Goal: Task Accomplishment & Management: Complete application form

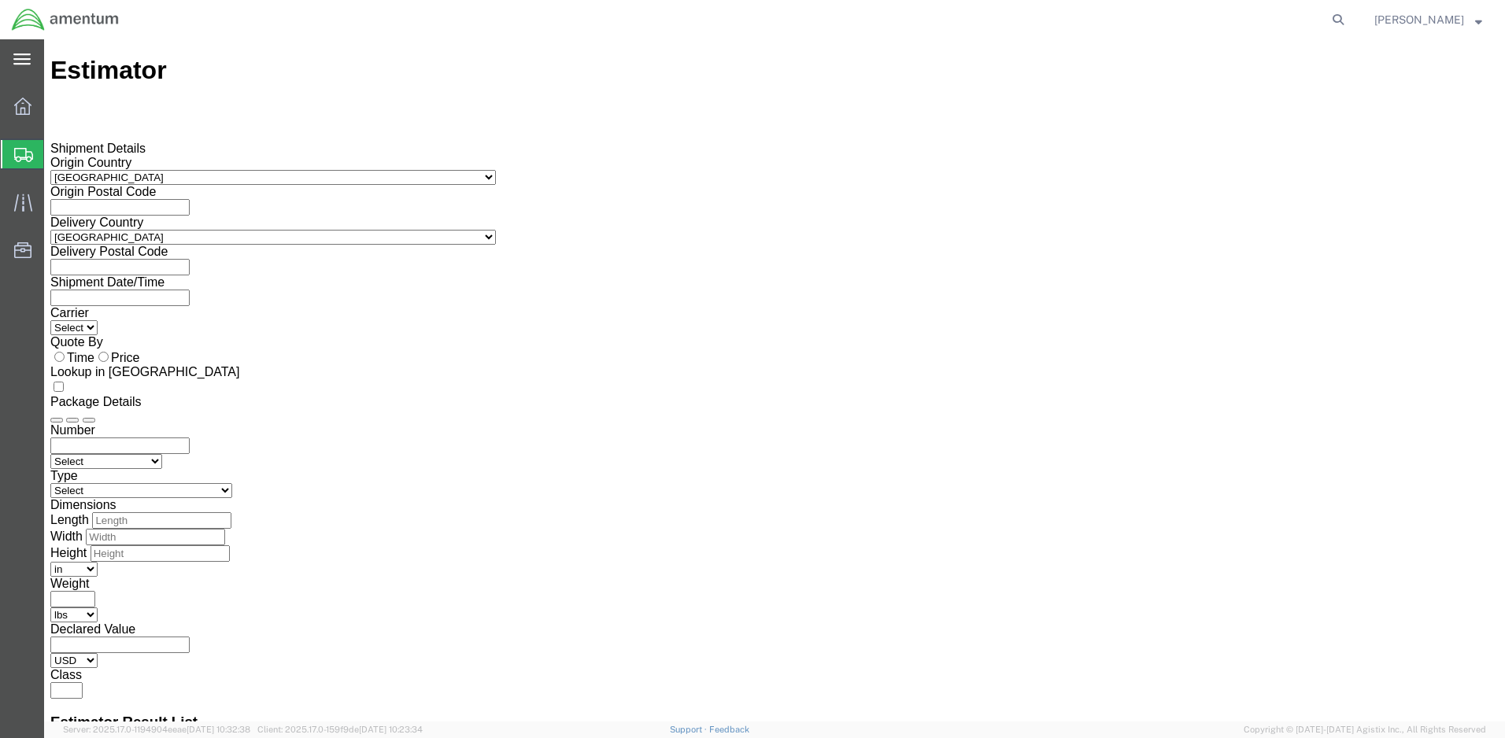
click at [26, 57] on icon at bounding box center [21, 60] width 17 height 12
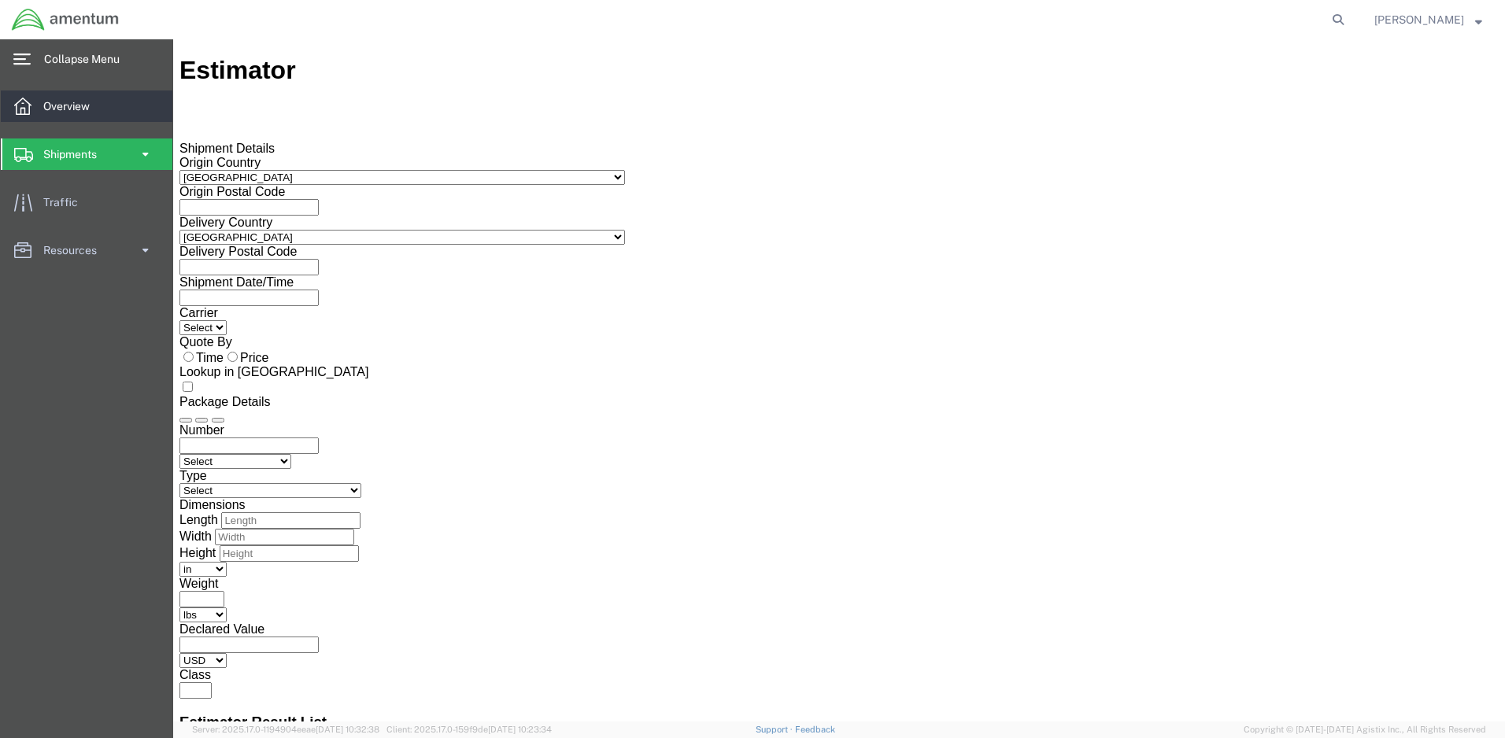
click at [89, 109] on span "Overview" at bounding box center [71, 106] width 57 height 31
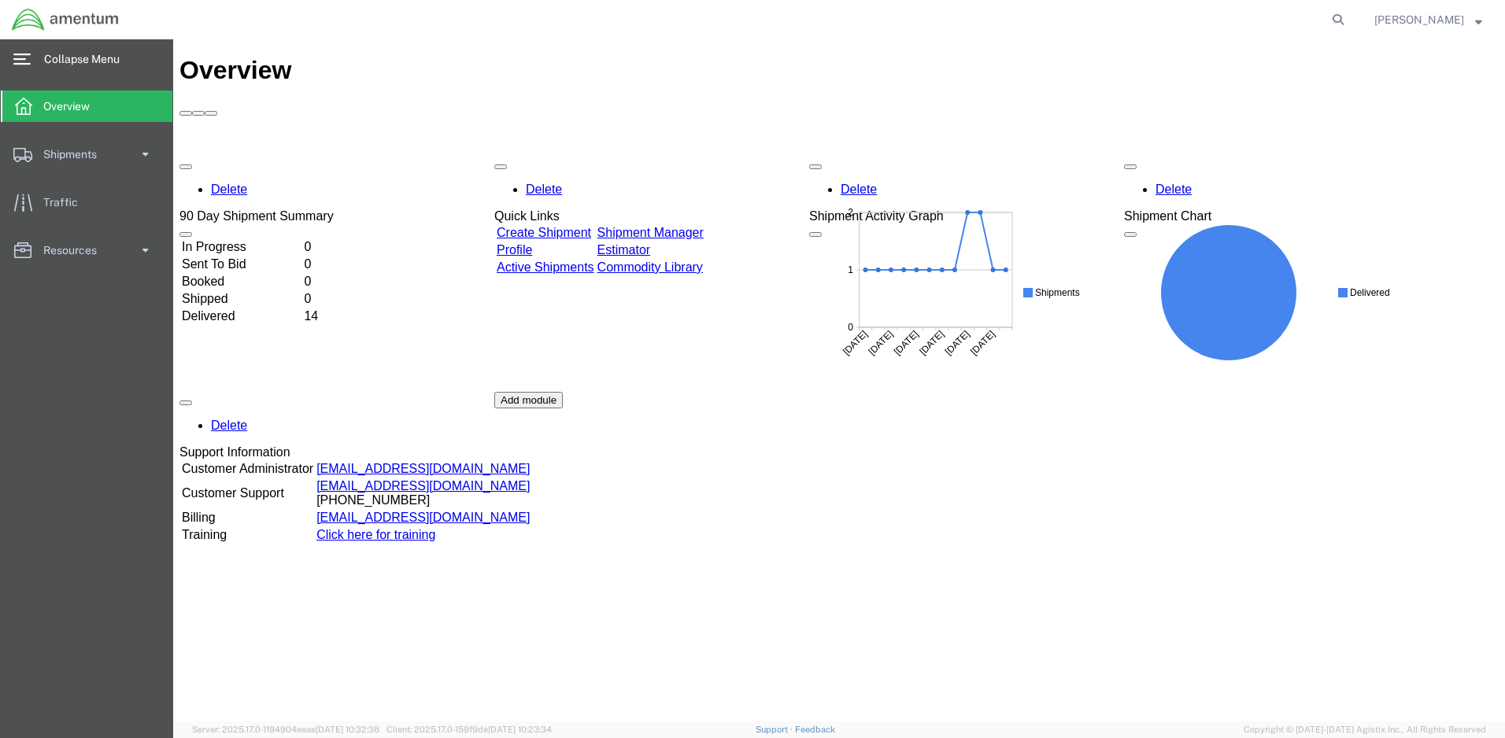
click at [591, 226] on link "Create Shipment" at bounding box center [544, 232] width 94 height 13
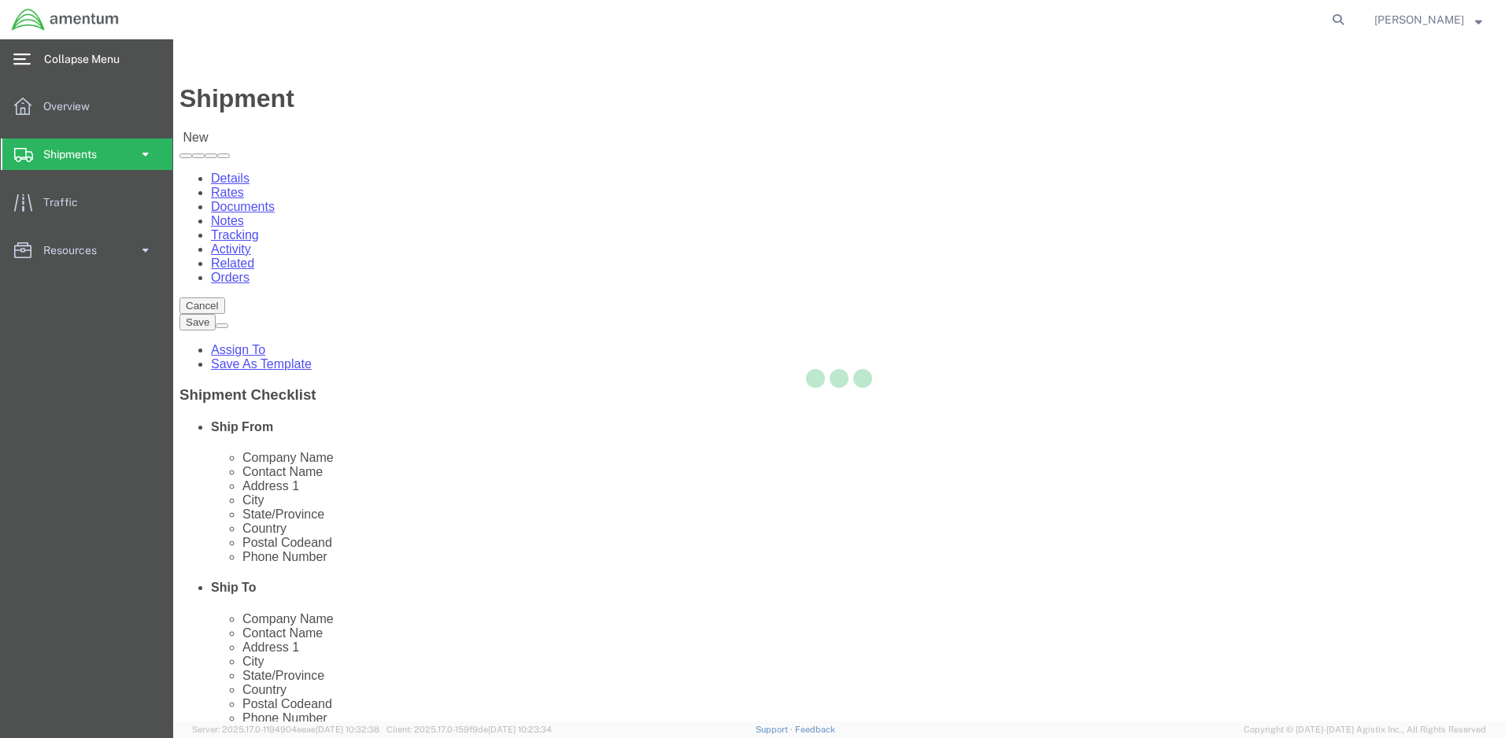
select select
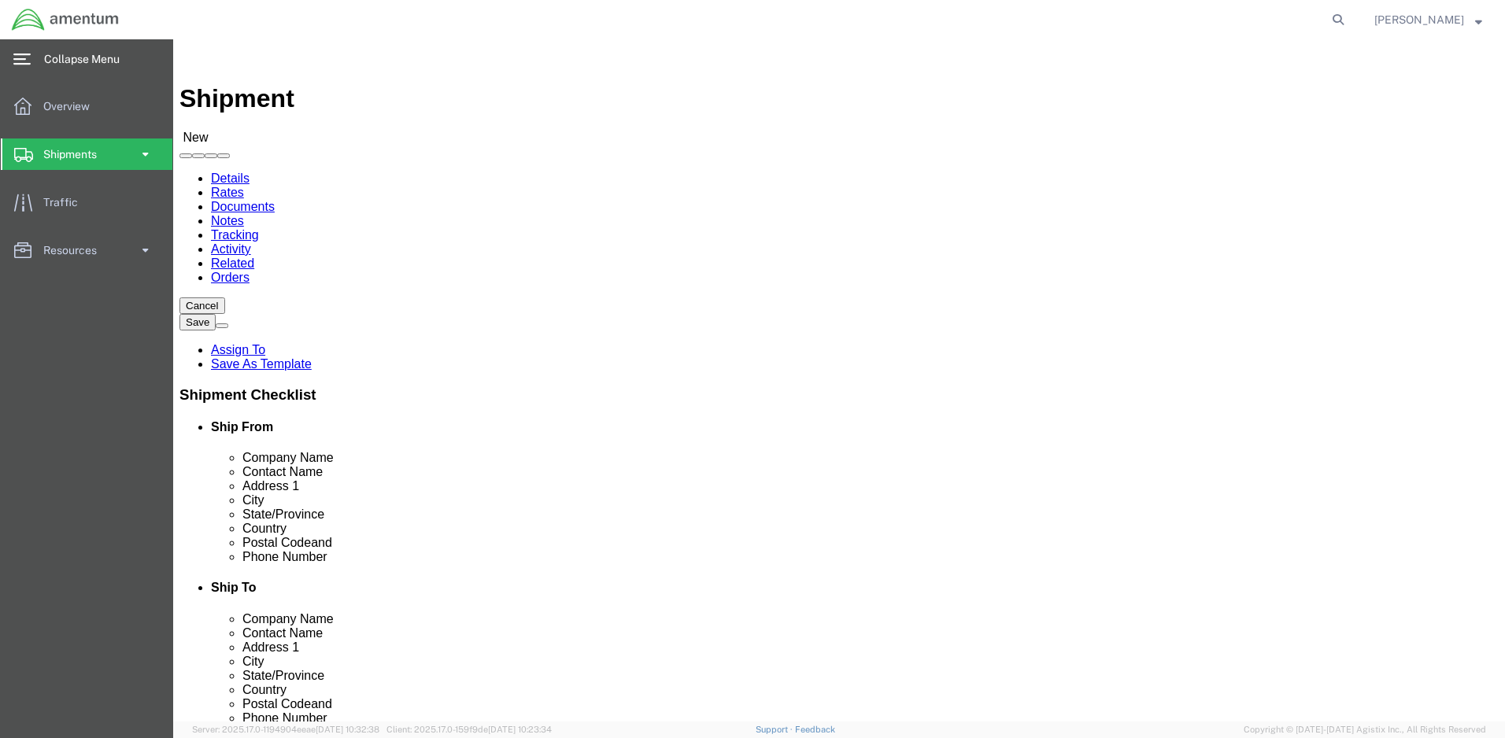
click input "text"
type input "Amentum"
